Goal: Find specific page/section: Find specific page/section

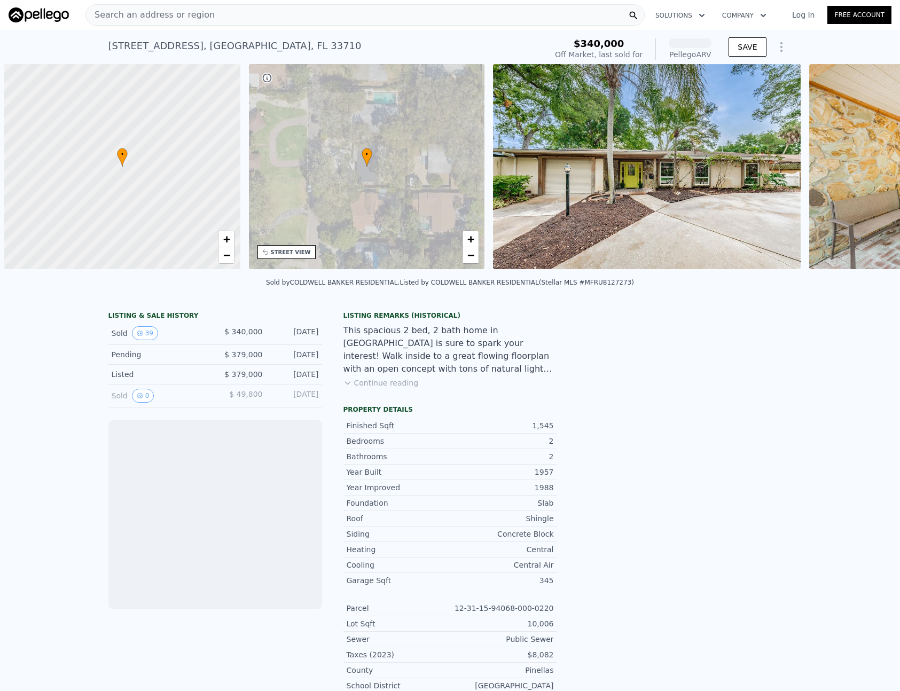
scroll to position [0, 4]
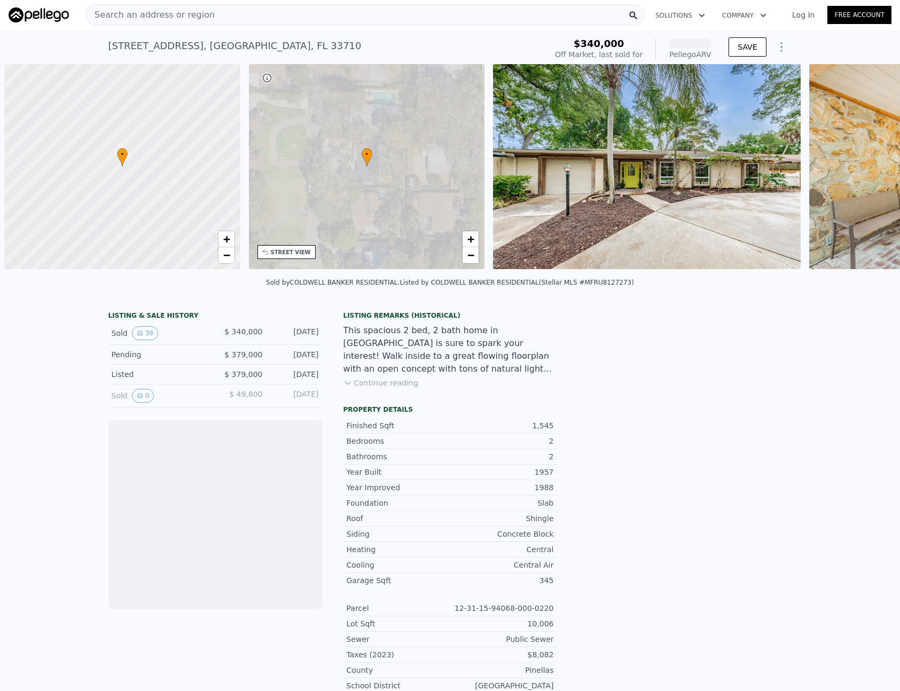
scroll to position [0, 4]
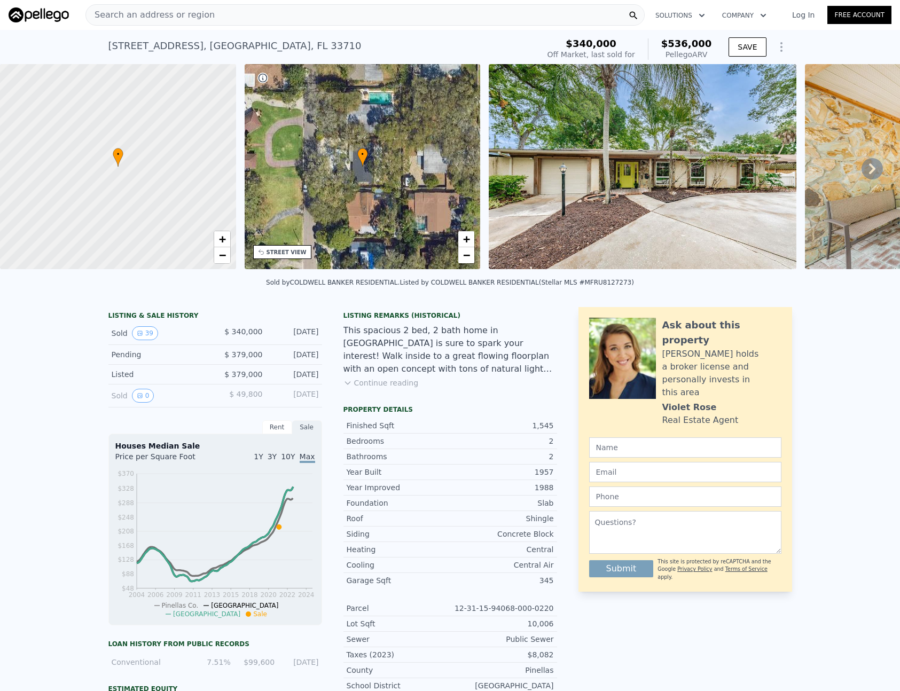
click at [47, 18] on img at bounding box center [39, 14] width 60 height 15
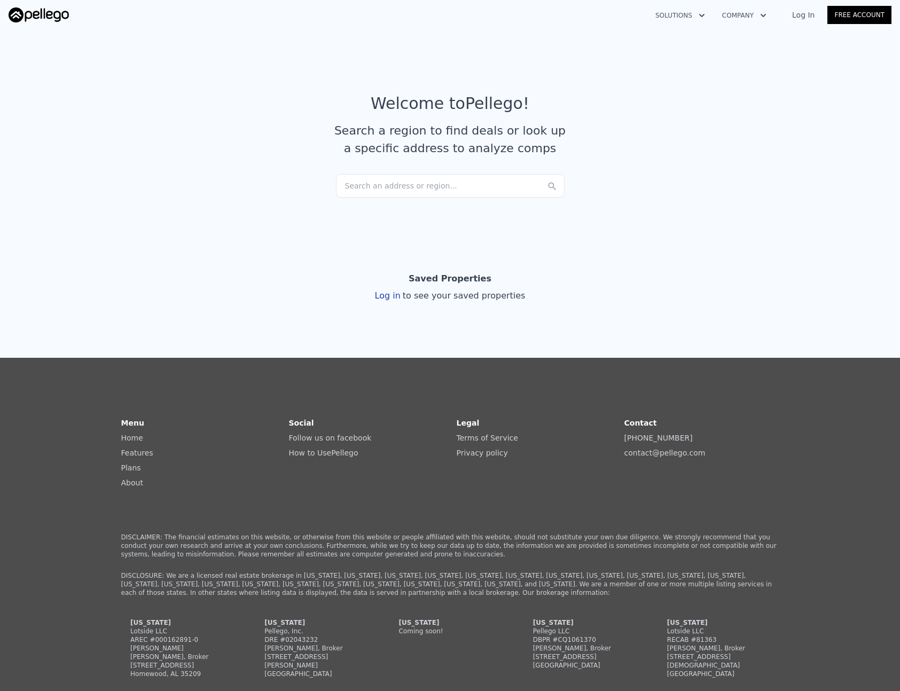
click at [420, 185] on div "Search an address or region..." at bounding box center [450, 185] width 229 height 23
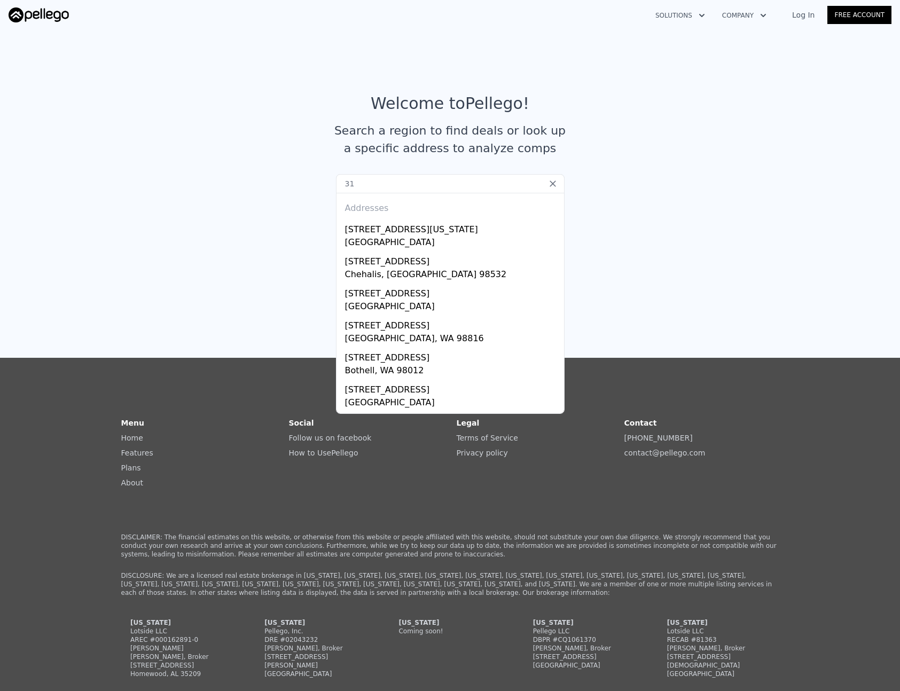
type input "3"
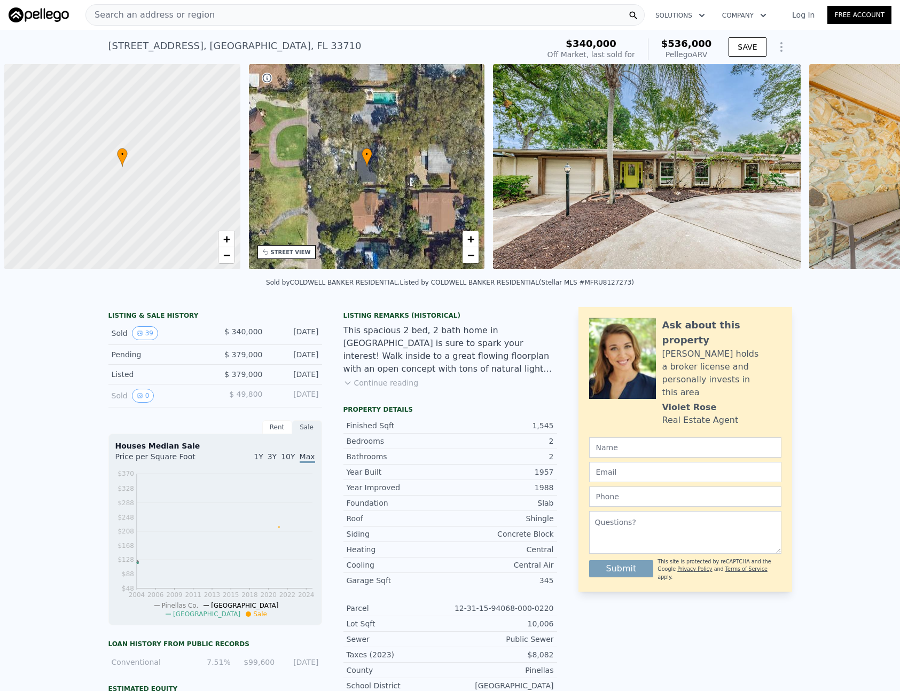
scroll to position [0, 4]
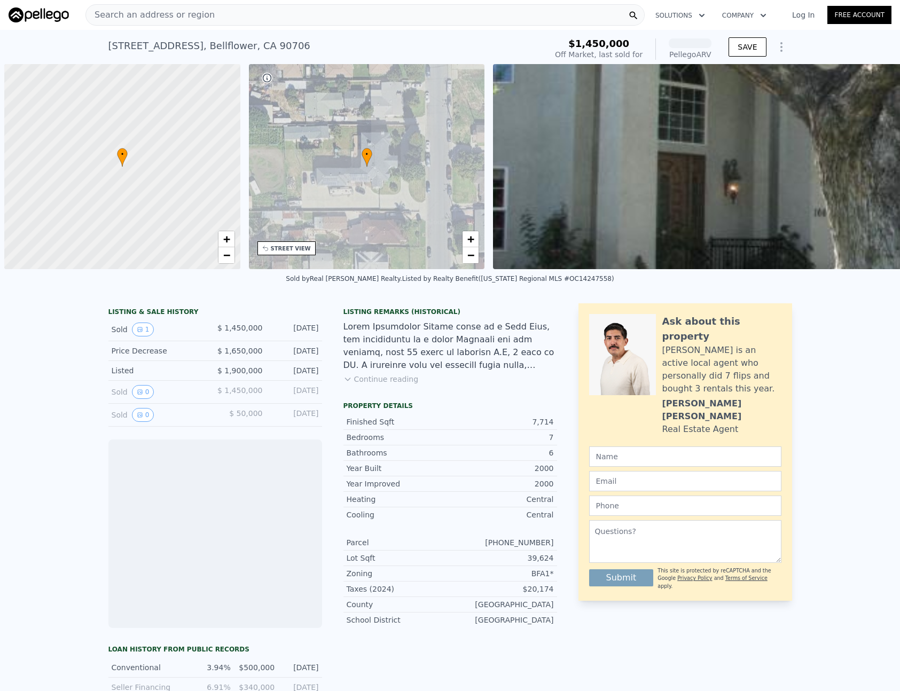
scroll to position [0, 4]
